Goal: Information Seeking & Learning: Learn about a topic

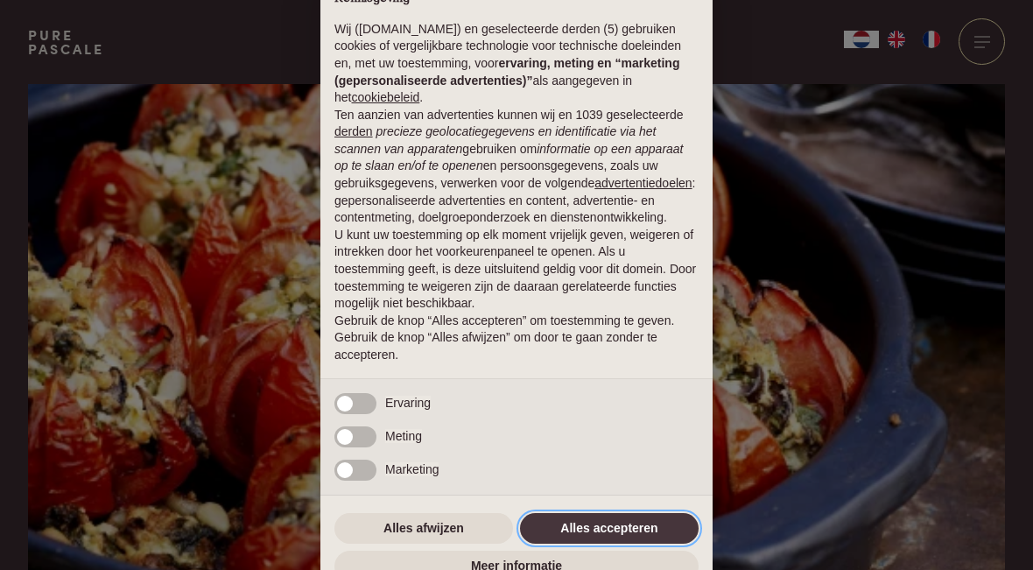
click at [644, 540] on button "Alles accepteren" at bounding box center [609, 529] width 179 height 32
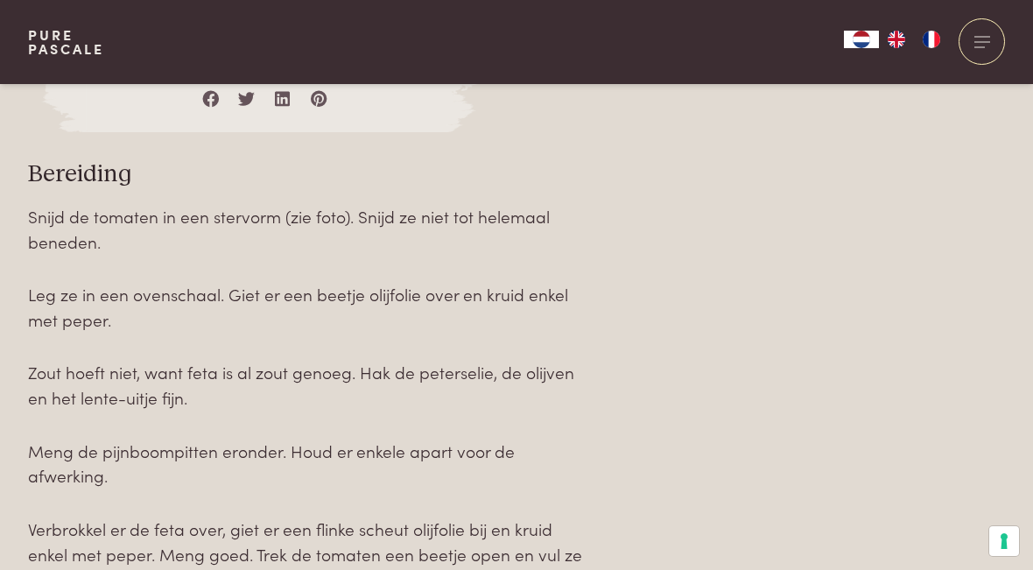
scroll to position [1843, 0]
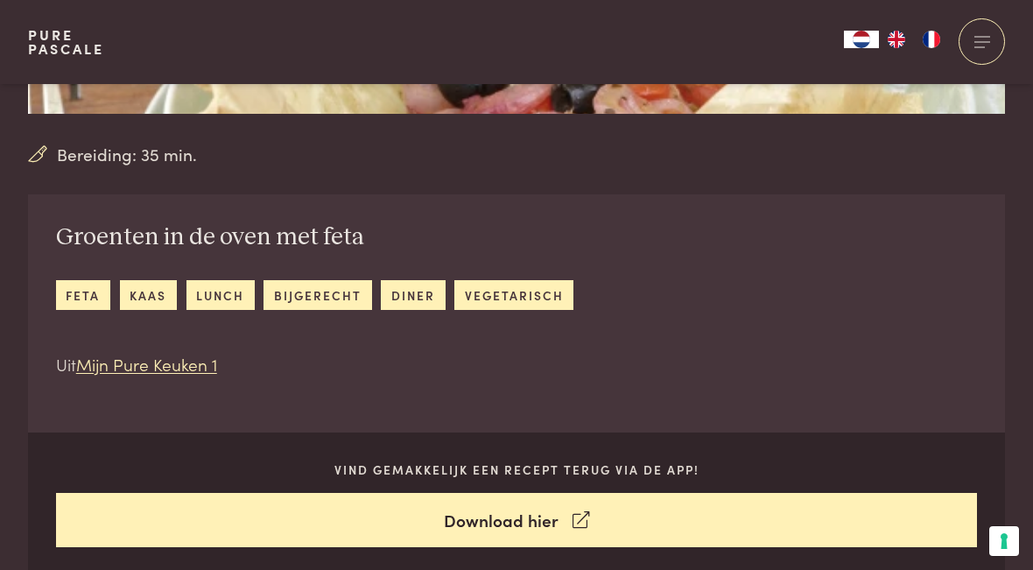
scroll to position [556, 0]
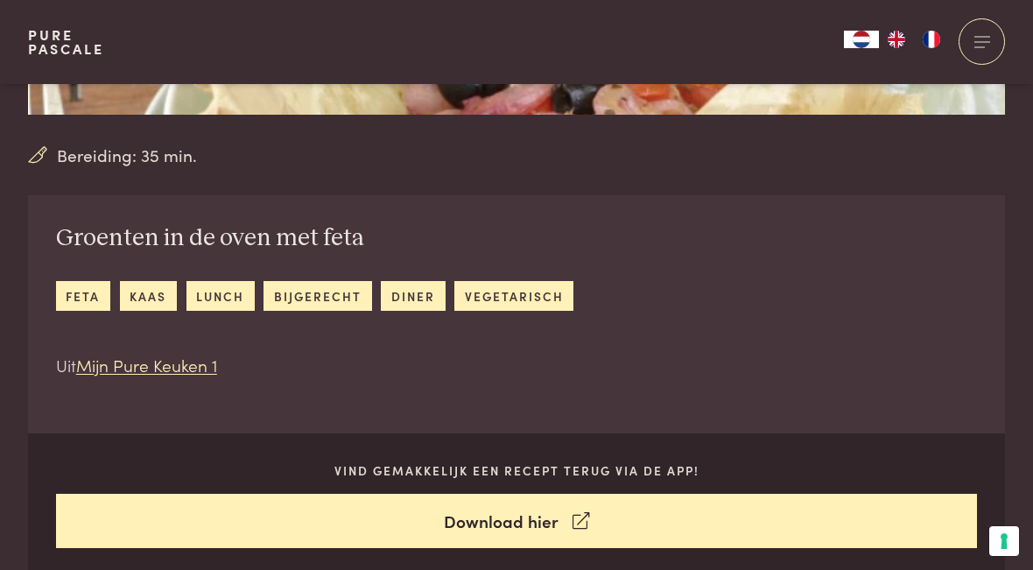
click at [92, 295] on link "feta" at bounding box center [83, 295] width 54 height 29
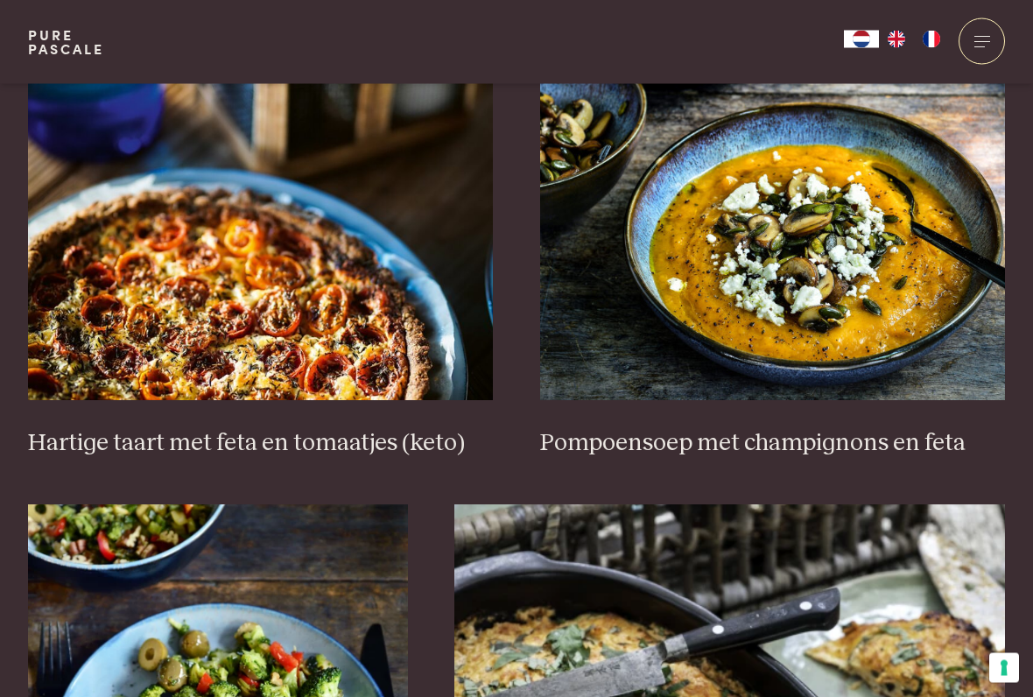
scroll to position [692, 0]
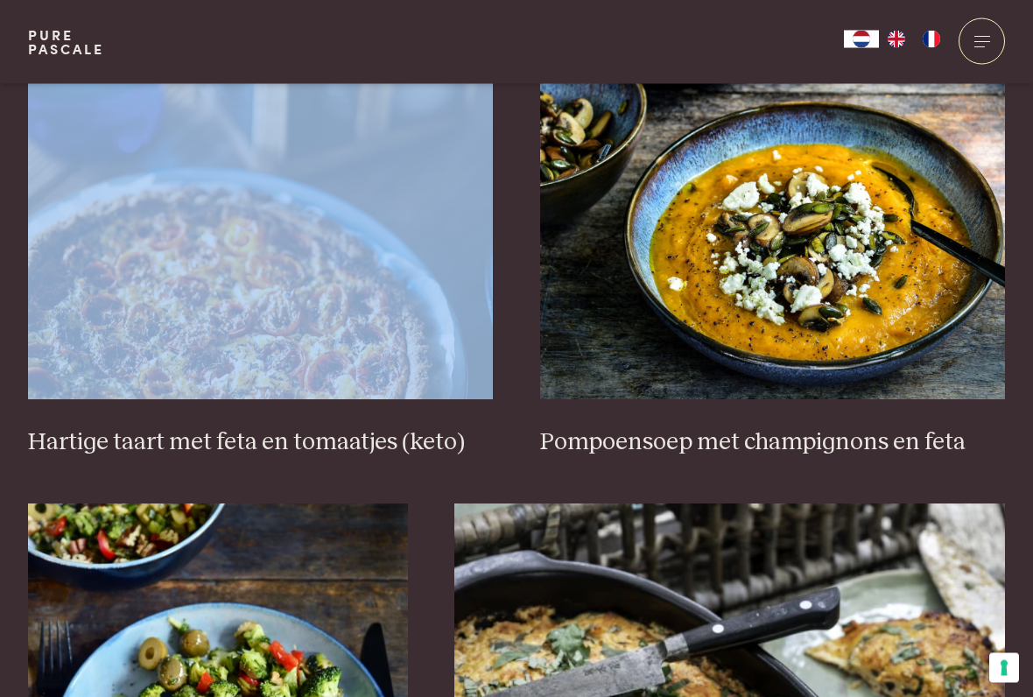
click at [117, 338] on img at bounding box center [261, 225] width 466 height 350
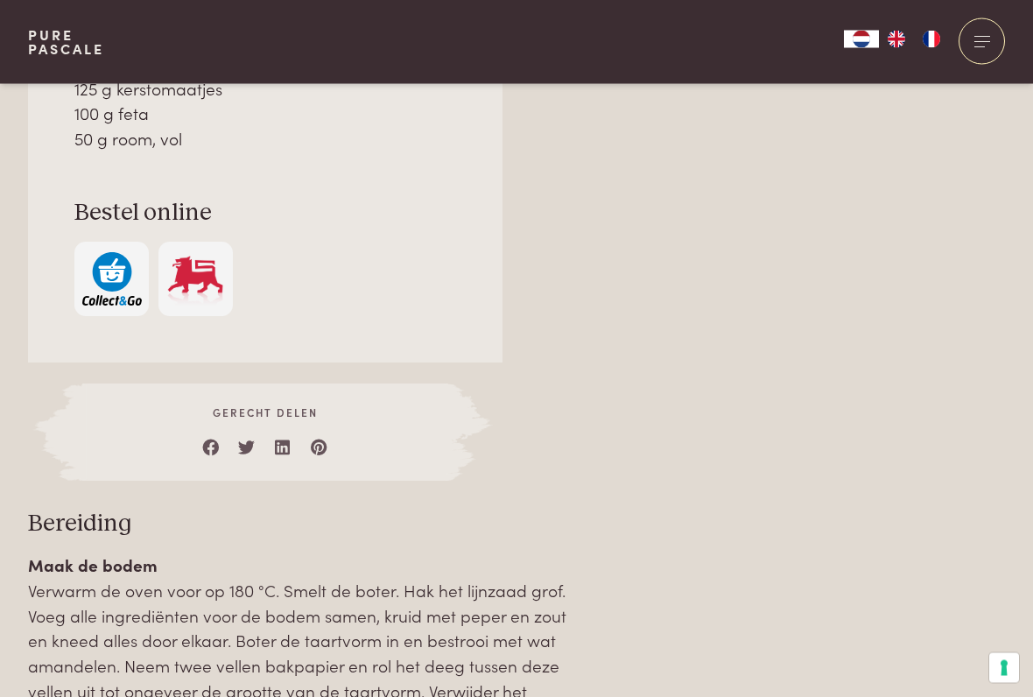
scroll to position [1621, 0]
